Goal: Check status: Check status

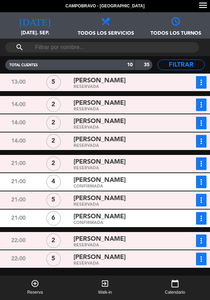
click at [206, 83] on button "more_vert" at bounding box center [201, 82] width 11 height 13
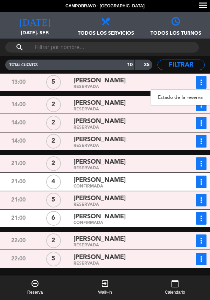
click at [173, 100] on link "Estado de la reserva" at bounding box center [181, 97] width 60 height 11
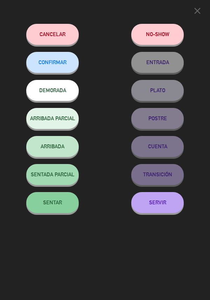
click at [59, 203] on span "SENTAR" at bounding box center [52, 202] width 19 height 6
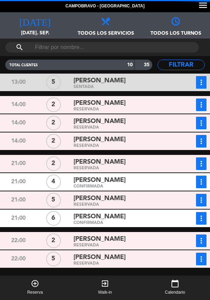
scroll to position [22, 0]
click at [125, 98] on div "[PERSON_NAME]" at bounding box center [124, 102] width 101 height 9
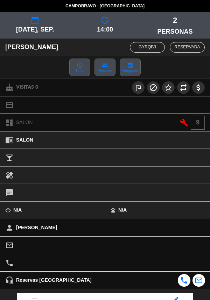
scroll to position [92, 0]
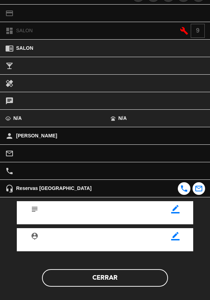
click at [108, 284] on button "Cerrar" at bounding box center [105, 278] width 126 height 18
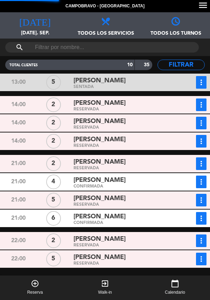
click at [134, 135] on div "[PERSON_NAME]" at bounding box center [124, 139] width 101 height 9
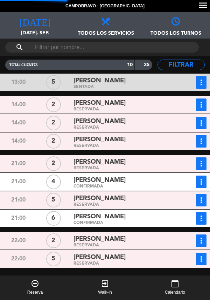
click at [130, 117] on div "[PERSON_NAME]" at bounding box center [124, 121] width 101 height 9
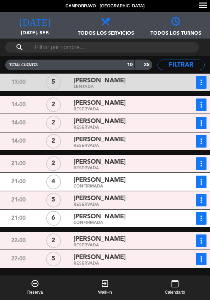
scroll to position [0, 0]
click at [126, 121] on span "[PERSON_NAME]" at bounding box center [100, 121] width 52 height 10
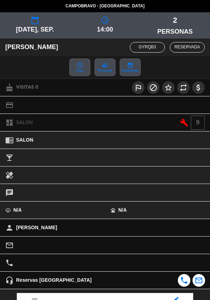
scroll to position [92, 0]
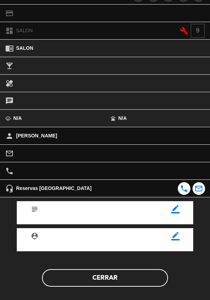
click at [109, 279] on button "Cerrar" at bounding box center [105, 278] width 126 height 18
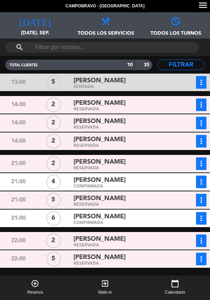
click at [134, 141] on div "[PERSON_NAME]" at bounding box center [124, 139] width 101 height 9
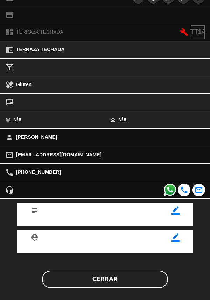
scroll to position [76, 0]
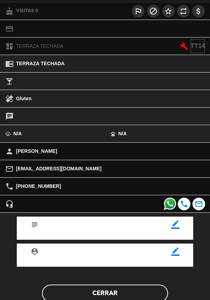
click at [109, 288] on button "Cerrar" at bounding box center [105, 294] width 126 height 18
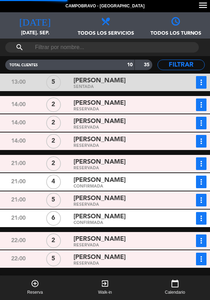
click at [202, 143] on icon "more_vert" at bounding box center [201, 141] width 8 height 8
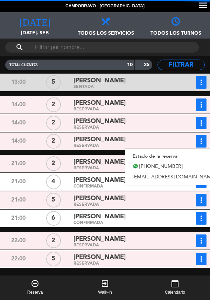
click at [151, 159] on link "Estado de la reserva" at bounding box center [174, 156] width 98 height 11
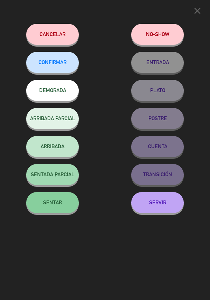
click at [58, 210] on button "SENTAR" at bounding box center [52, 202] width 53 height 21
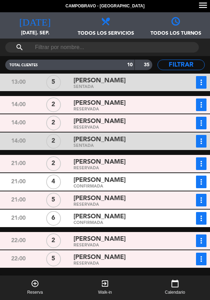
scroll to position [12, 0]
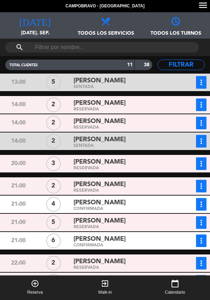
click at [124, 98] on div "[PERSON_NAME]" at bounding box center [124, 102] width 101 height 9
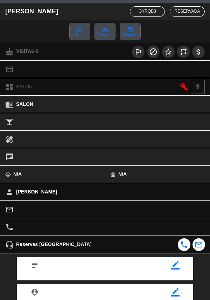
scroll to position [92, 0]
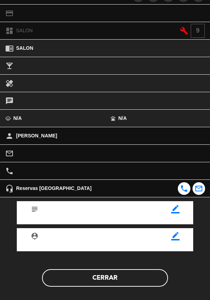
click at [117, 280] on button "Cerrar" at bounding box center [105, 278] width 126 height 18
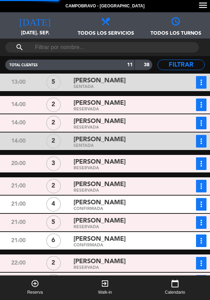
click at [205, 99] on button "more_vert" at bounding box center [201, 104] width 11 height 13
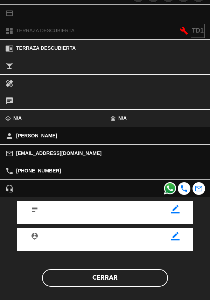
click at [105, 281] on button "Cerrar" at bounding box center [105, 278] width 126 height 18
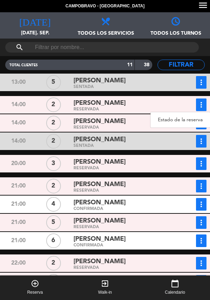
click at [173, 115] on link "Estado de la reserva" at bounding box center [181, 120] width 60 height 11
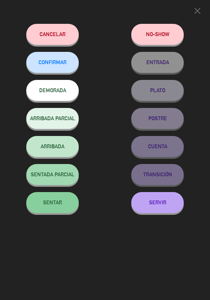
click at [56, 202] on span "SENTAR" at bounding box center [52, 202] width 19 height 6
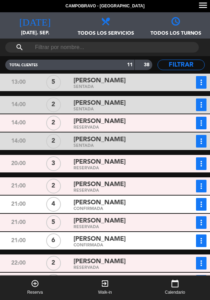
click at [137, 117] on div "[PERSON_NAME]" at bounding box center [124, 121] width 101 height 9
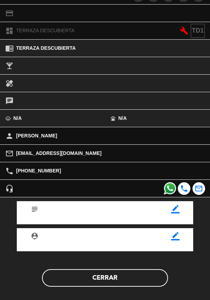
click at [110, 279] on button "Cerrar" at bounding box center [105, 278] width 126 height 18
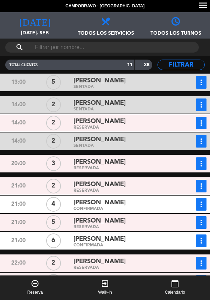
scroll to position [0, 0]
